Goal: Transaction & Acquisition: Book appointment/travel/reservation

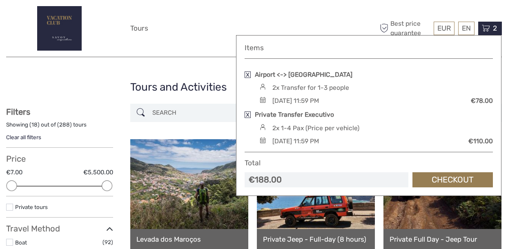
select select
click at [248, 74] on link at bounding box center [248, 74] width 6 height 7
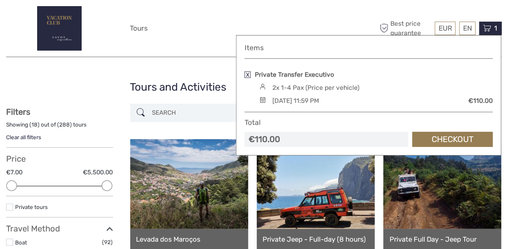
click at [206, 33] on div "EUR EUR $ £ EN English Español Deutsch Tours More Best price guarantee" at bounding box center [254, 28] width 248 height 45
click at [208, 42] on div "EUR EUR $ £ EN English Español Deutsch Tours More Best price guarantee" at bounding box center [254, 28] width 248 height 45
click at [495, 29] on span "1" at bounding box center [495, 28] width 5 height 8
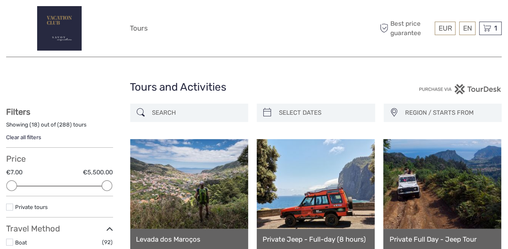
click at [190, 109] on input "search" at bounding box center [197, 113] width 96 height 14
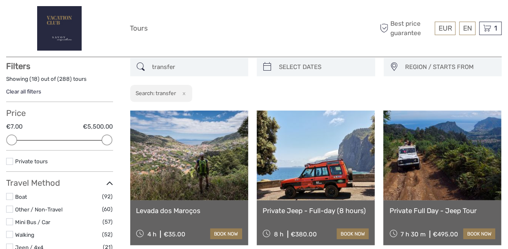
scroll to position [46, 0]
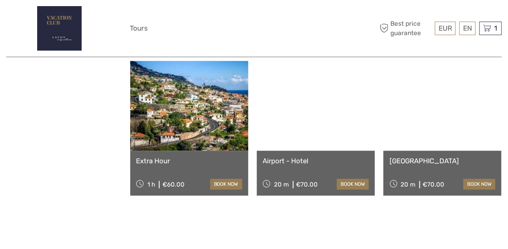
scroll to position [669, 0]
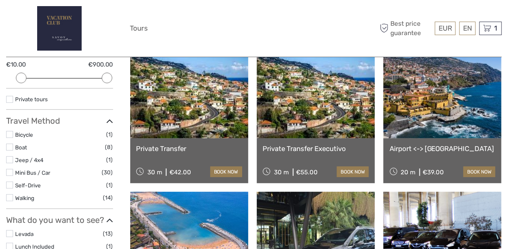
scroll to position [108, 0]
click at [491, 29] on div "1 Items Private Transfer Executivo 2x 1-4 Pax (Price per vehicle) [DATE] 11:59 …" at bounding box center [491, 28] width 22 height 13
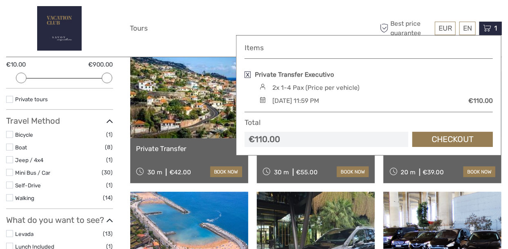
click at [250, 73] on link at bounding box center [248, 74] width 6 height 7
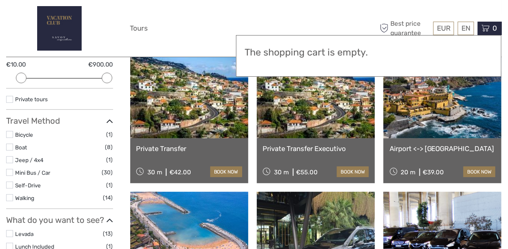
click at [213, 41] on div "EUR EUR $ £ EN English Español Deutsch Tours More Best price guarantee" at bounding box center [254, 28] width 248 height 45
click at [494, 29] on span "0" at bounding box center [494, 28] width 7 height 8
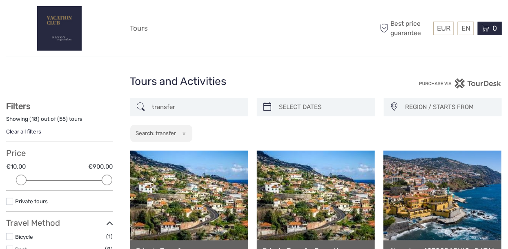
scroll to position [0, 0]
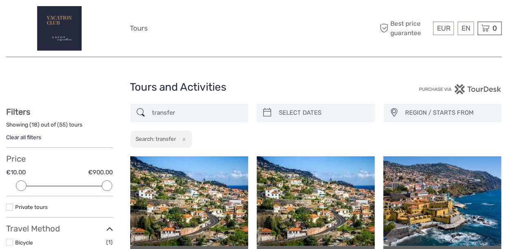
click at [199, 113] on input "transfer" at bounding box center [197, 113] width 96 height 14
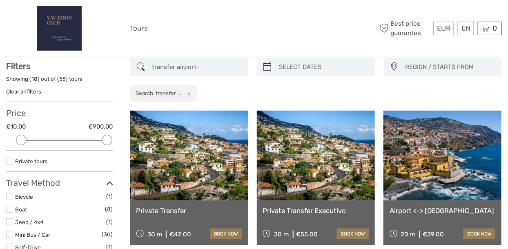
scroll to position [46, 0]
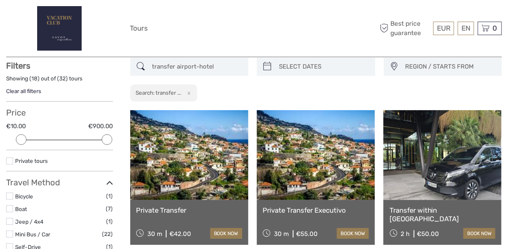
type input "transfer airport-hotel"
click at [228, 33] on div "EUR EUR $ £ EN English Español Deutsch Tours More Best price guarantee" at bounding box center [254, 28] width 248 height 45
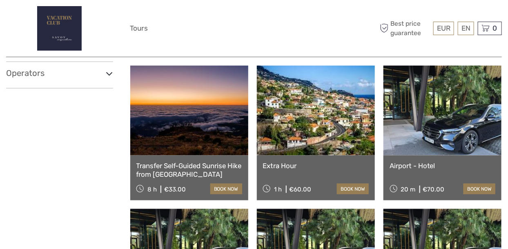
scroll to position [377, 0]
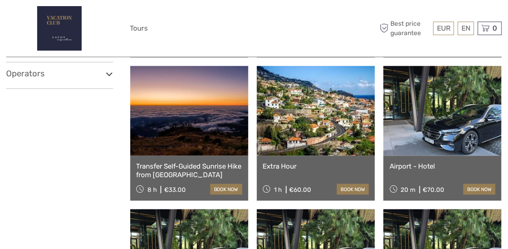
click at [477, 187] on link "book now" at bounding box center [480, 189] width 32 height 11
